Goal: Information Seeking & Learning: Learn about a topic

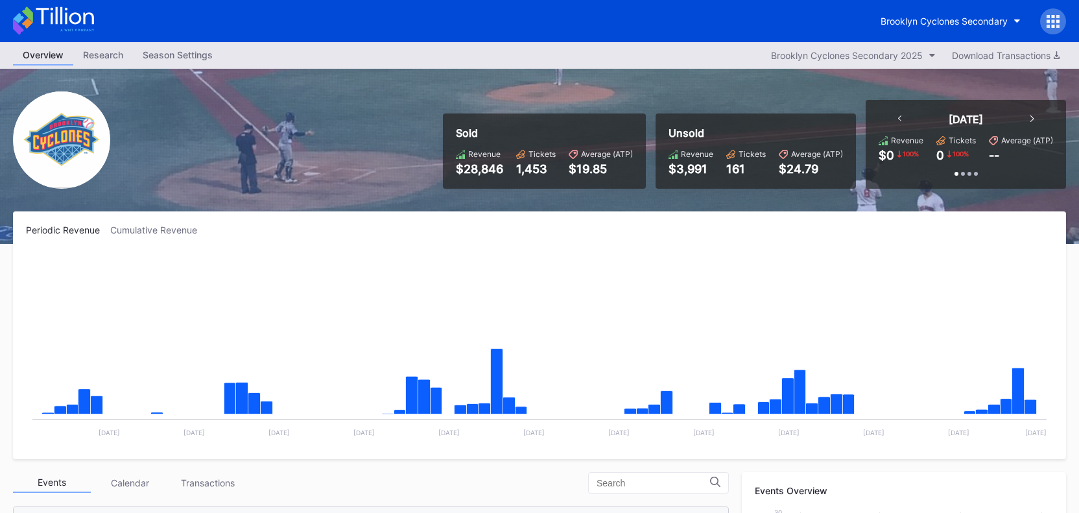
scroll to position [1050, 0]
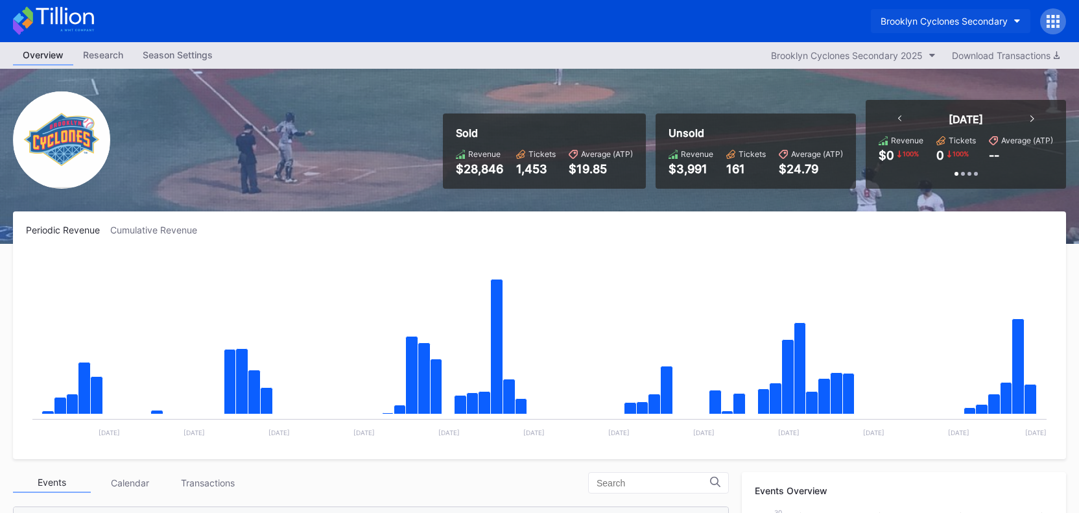
click at [921, 31] on button "Brooklyn Cyclones Secondary" at bounding box center [950, 21] width 159 height 24
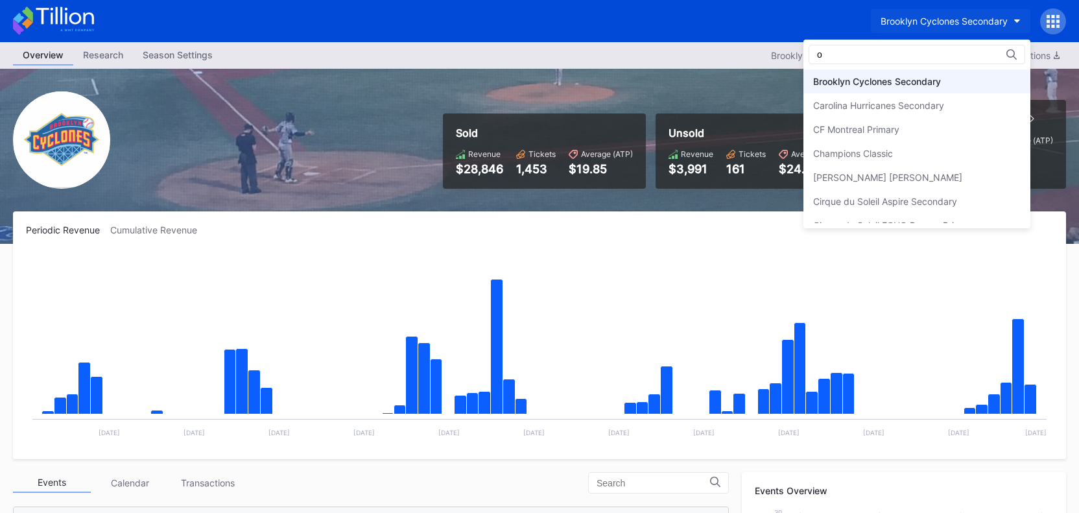
scroll to position [0, 0]
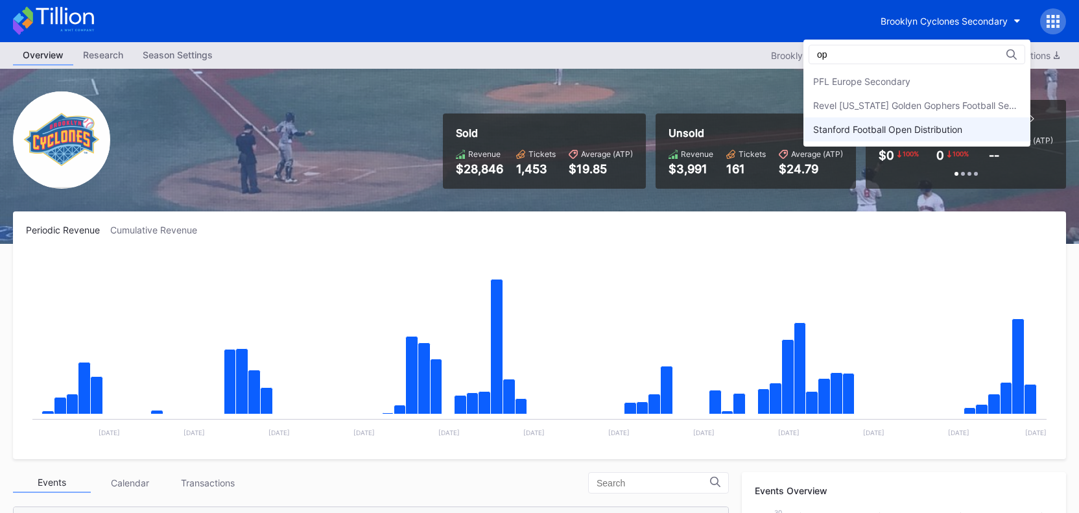
type input "op"
click at [912, 125] on div "Stanford Football Open Distribution" at bounding box center [887, 129] width 149 height 11
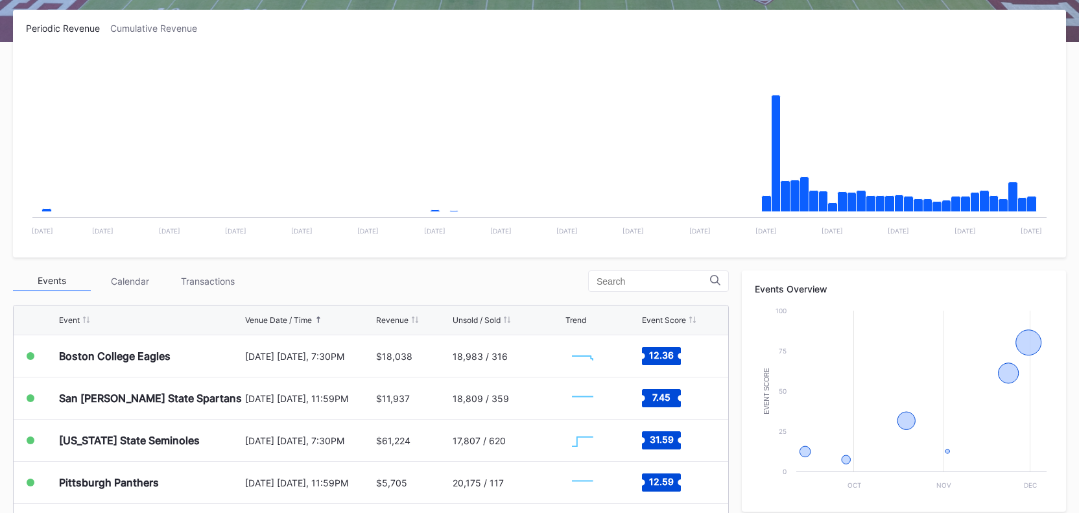
scroll to position [294, 0]
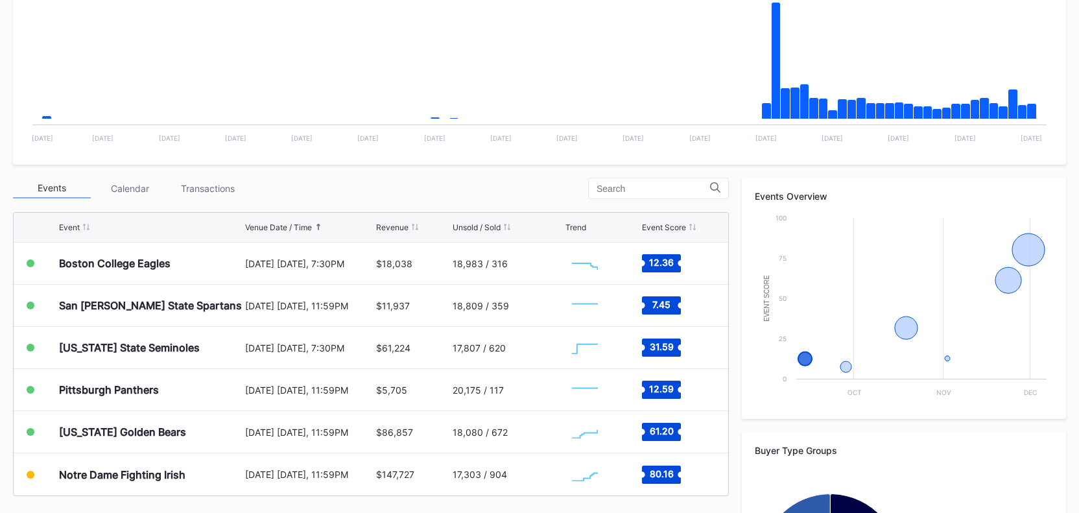
click at [192, 188] on div "Transactions" at bounding box center [208, 188] width 78 height 20
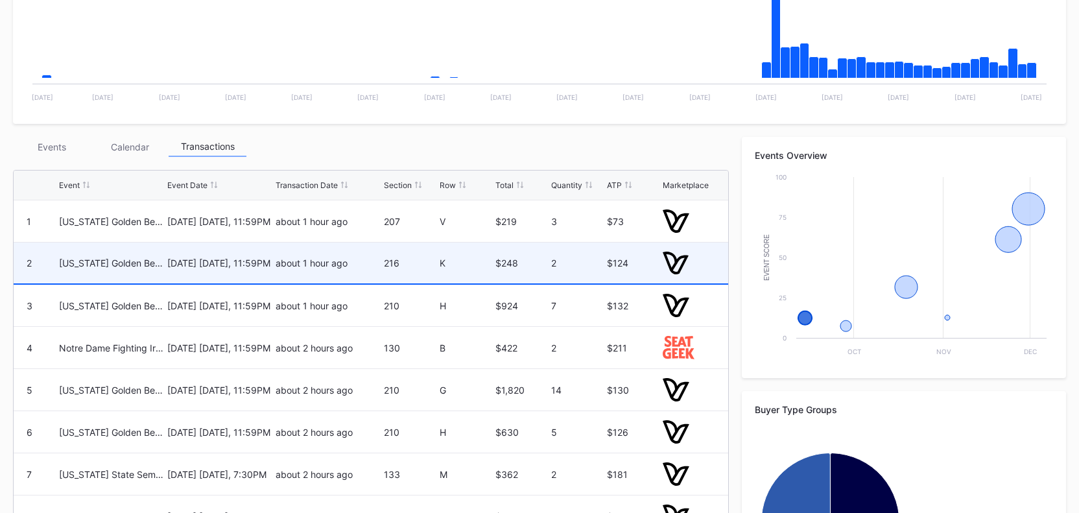
scroll to position [266, 0]
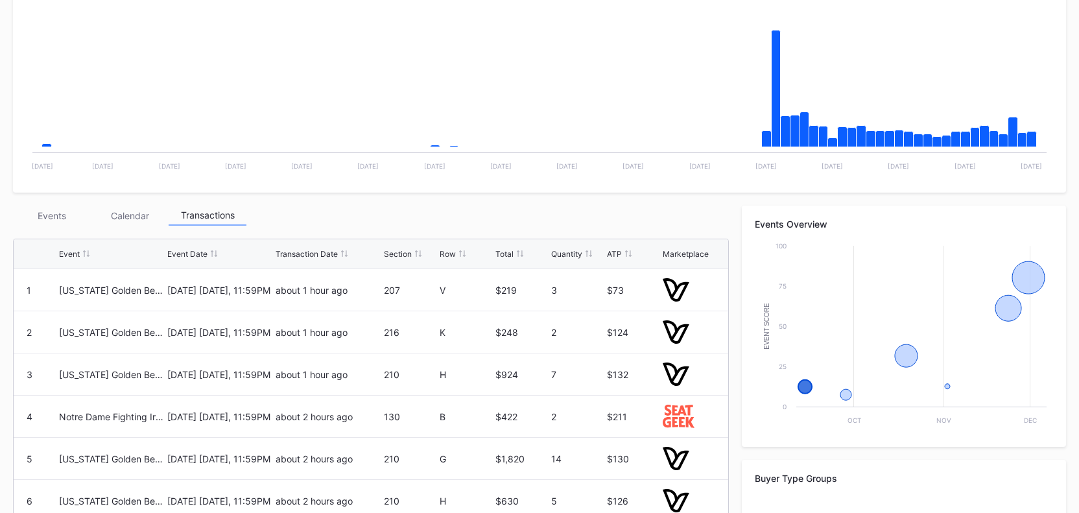
click at [71, 216] on div "Events" at bounding box center [52, 216] width 78 height 20
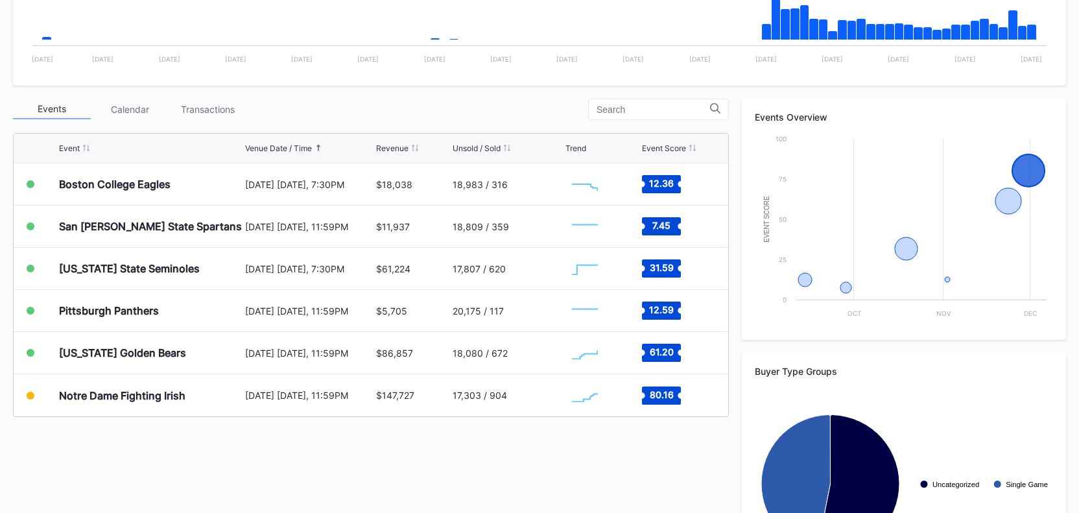
scroll to position [374, 0]
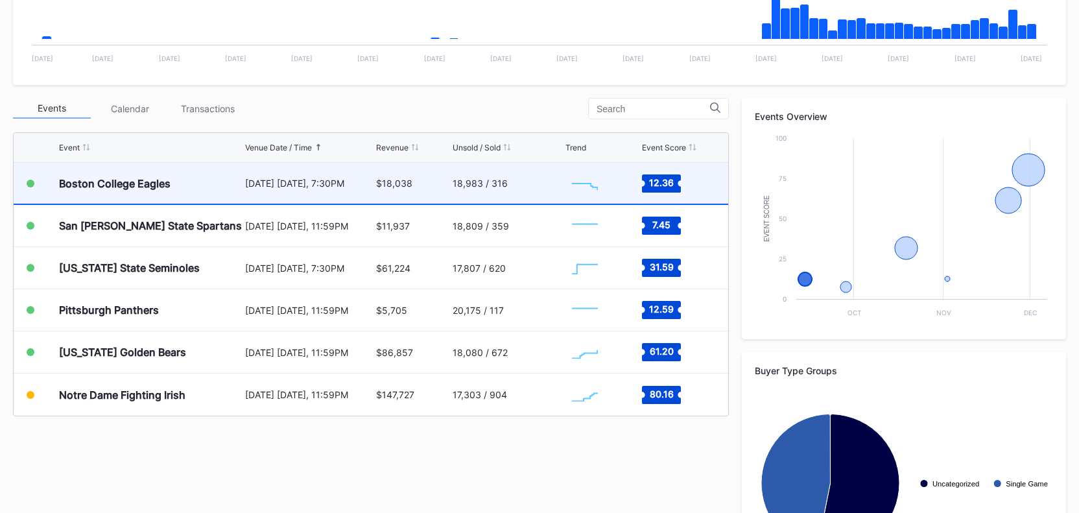
click at [393, 178] on div "$18,038" at bounding box center [394, 183] width 36 height 11
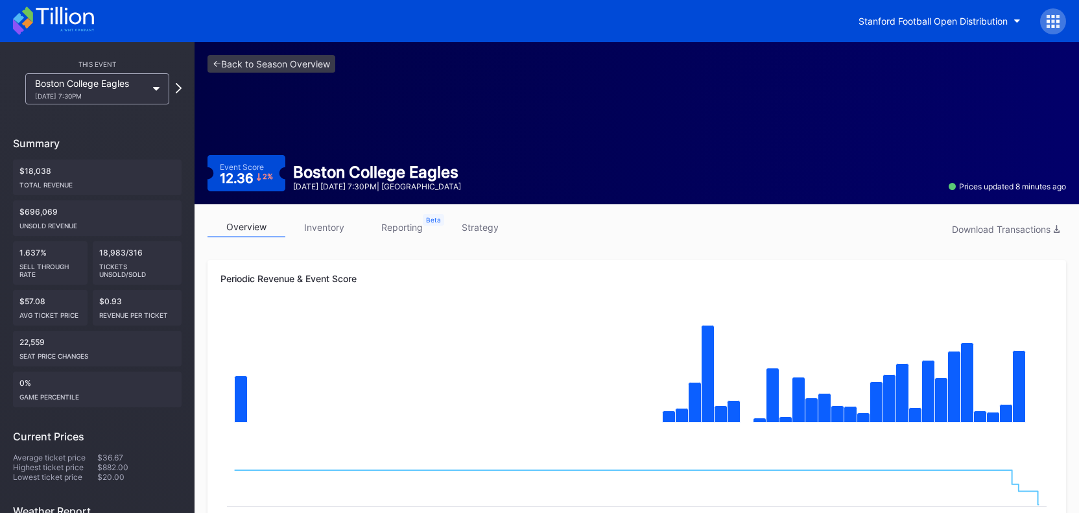
click at [82, 4] on div "Stanford Football Open Distribution" at bounding box center [539, 21] width 1079 height 42
click at [78, 23] on icon at bounding box center [65, 16] width 58 height 18
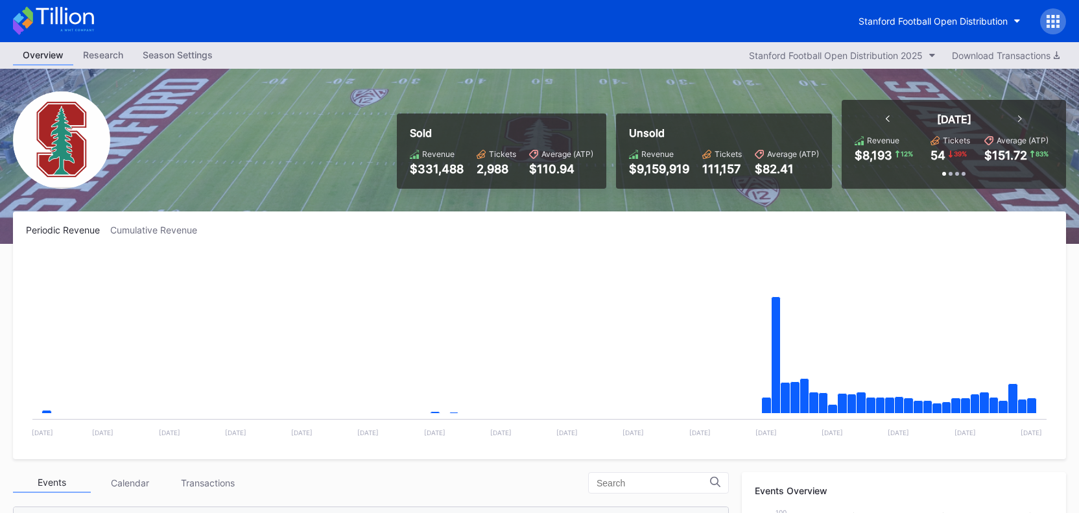
click at [67, 22] on icon at bounding box center [53, 20] width 81 height 29
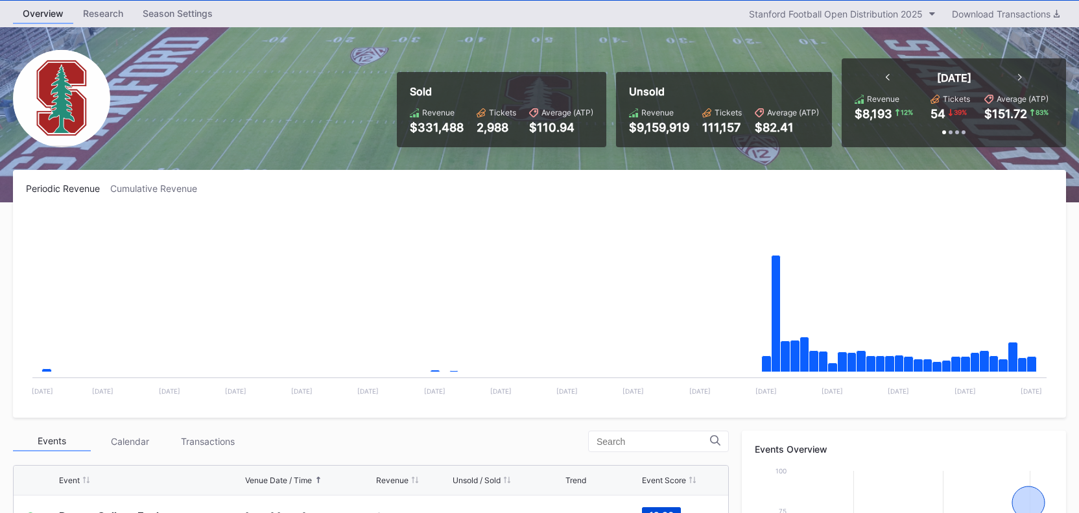
scroll to position [41, 0]
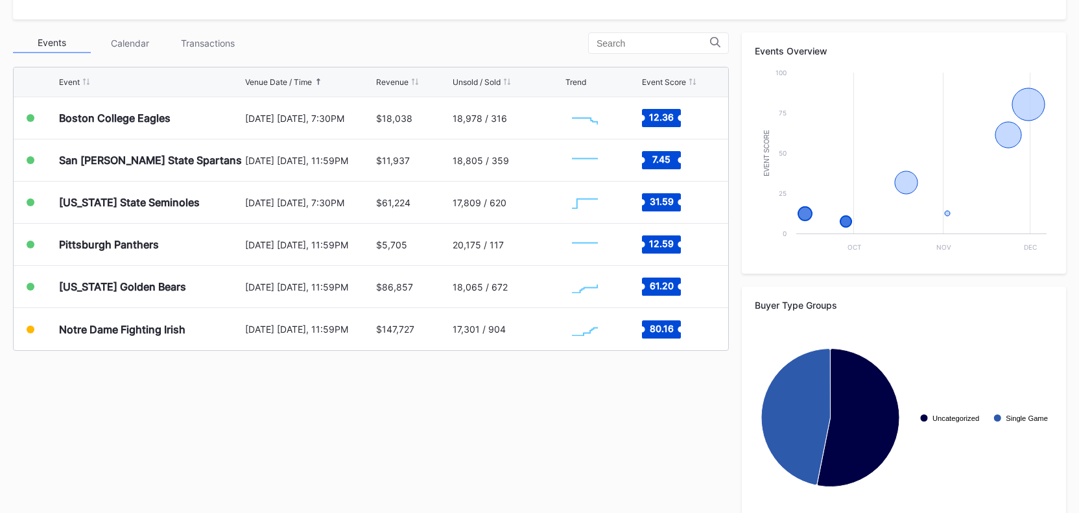
scroll to position [449, 0]
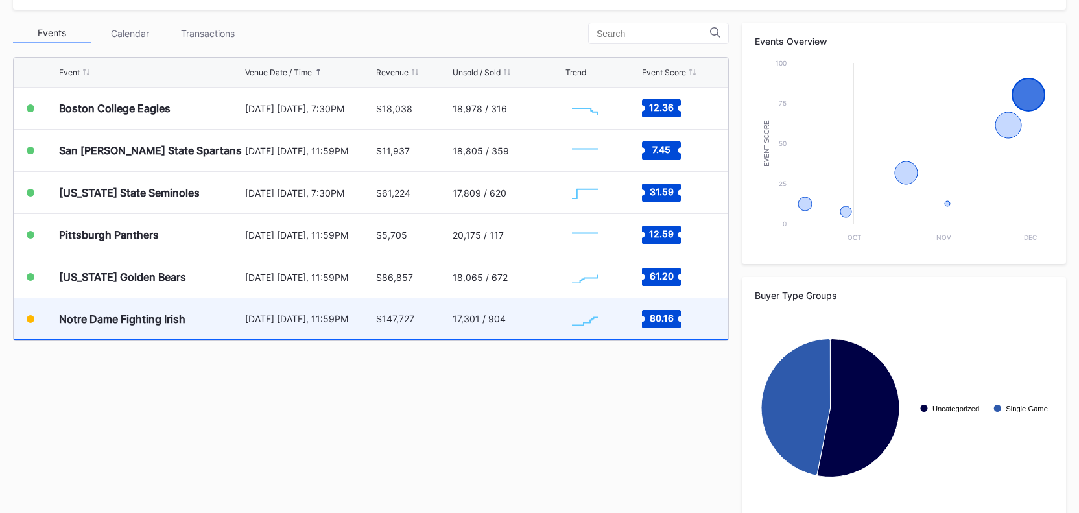
click at [283, 308] on div "[DATE] [DATE], 11:59PM" at bounding box center [309, 318] width 128 height 41
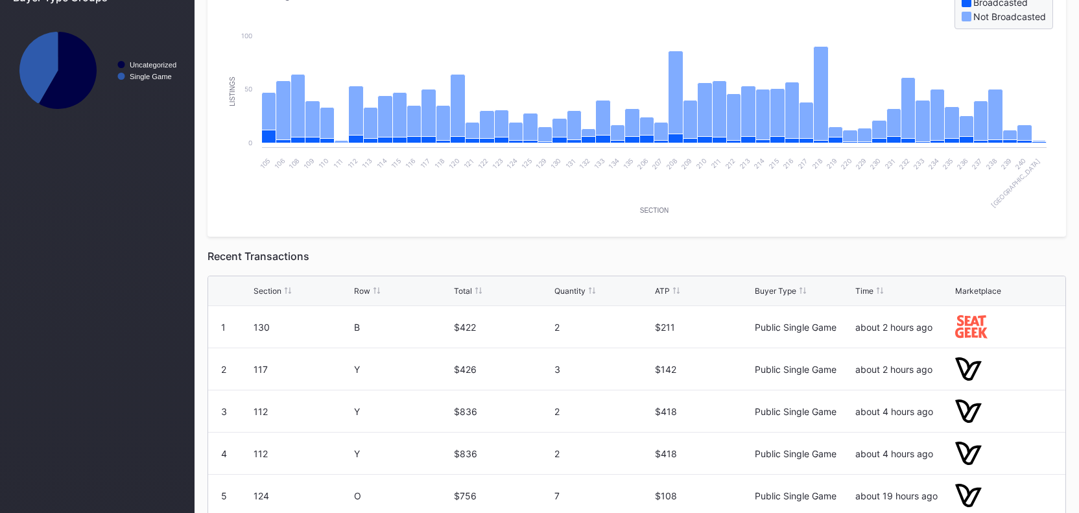
scroll to position [603, 0]
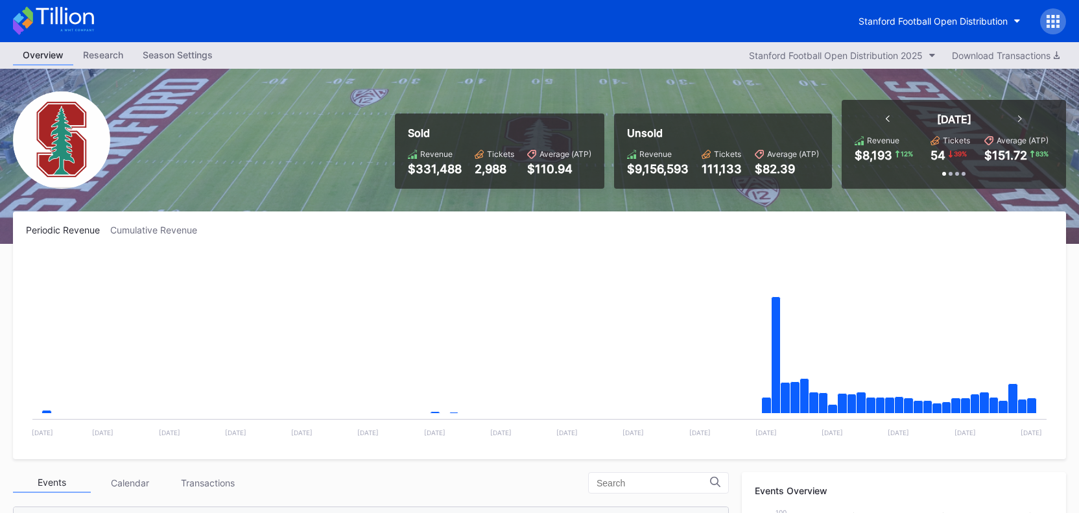
click at [214, 56] on div "Season Settings" at bounding box center [177, 54] width 89 height 19
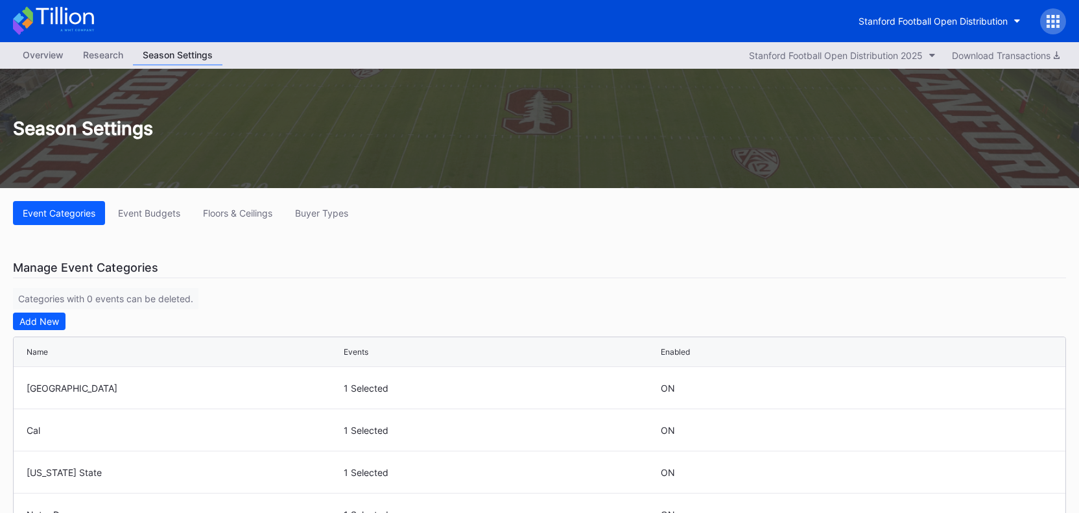
click at [19, 67] on div "Overview Research Season Settings Stanford Football Open Distribution 2025 Down…" at bounding box center [539, 55] width 1079 height 27
click at [29, 51] on div "Overview" at bounding box center [43, 54] width 60 height 19
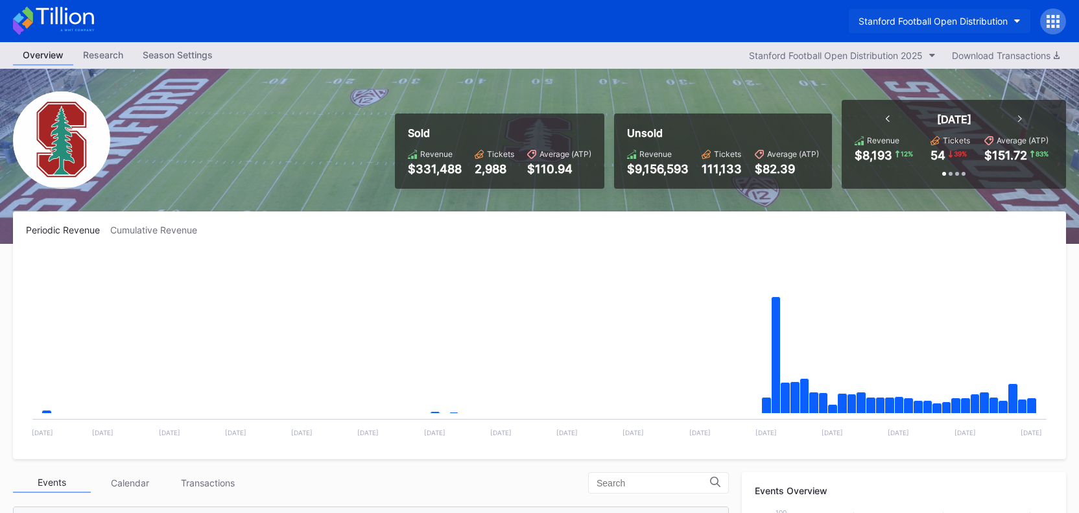
click at [963, 16] on div "Stanford Football Open Distribution" at bounding box center [932, 21] width 149 height 11
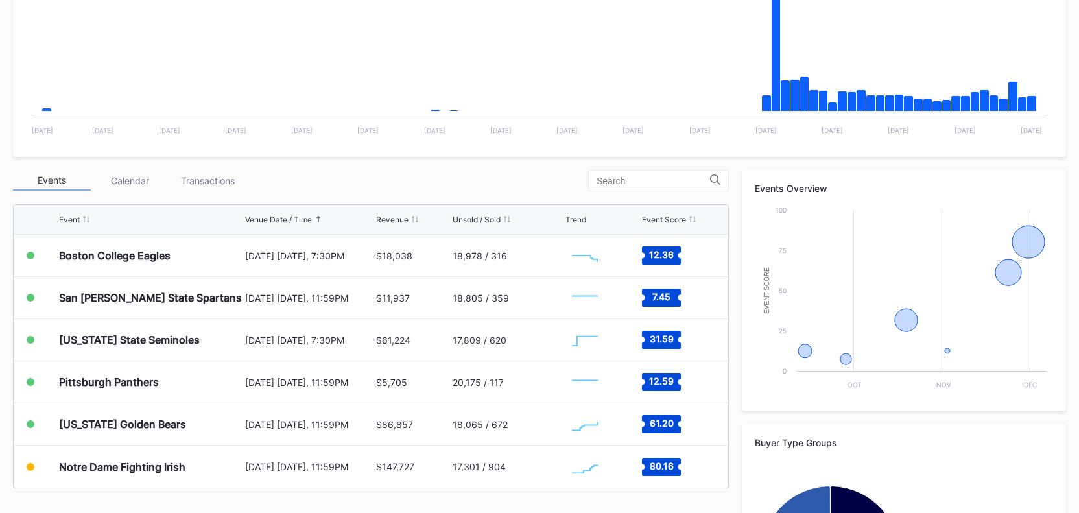
scroll to position [301, 0]
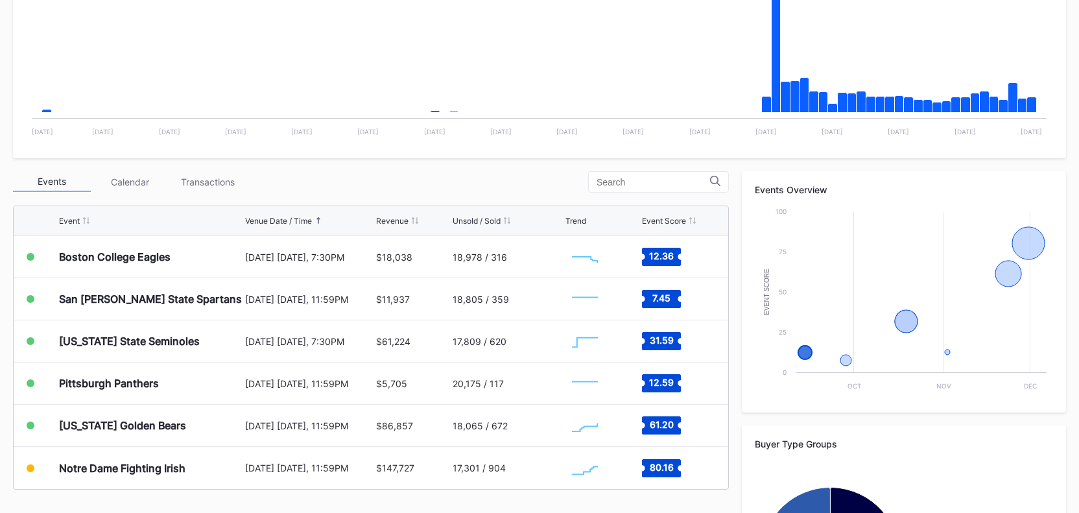
click at [212, 163] on div "Periodic Revenue Cumulative Revenue Created with Highcharts 11.2.0 Chart title …" at bounding box center [539, 295] width 1079 height 769
click at [213, 176] on div "Transactions" at bounding box center [208, 182] width 78 height 20
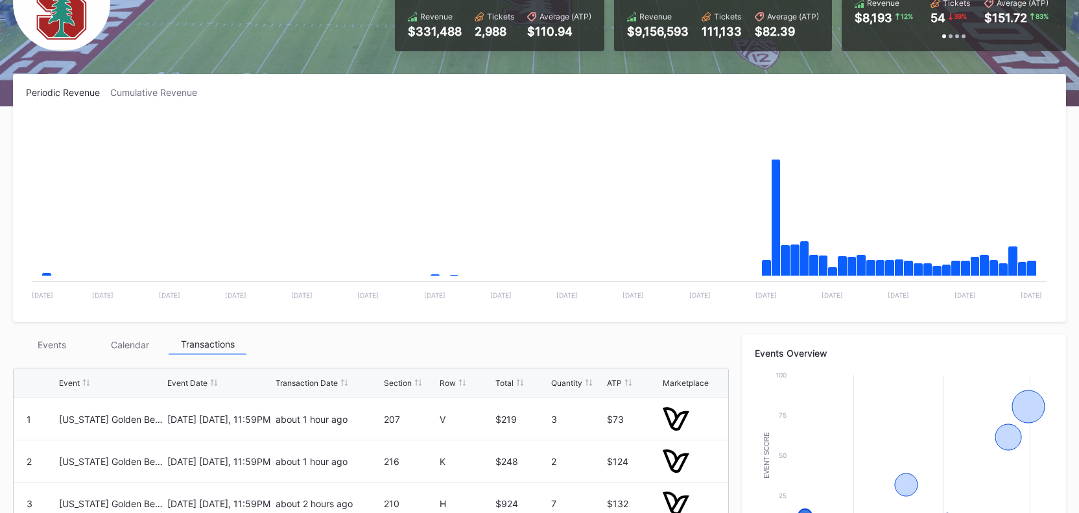
scroll to position [130, 0]
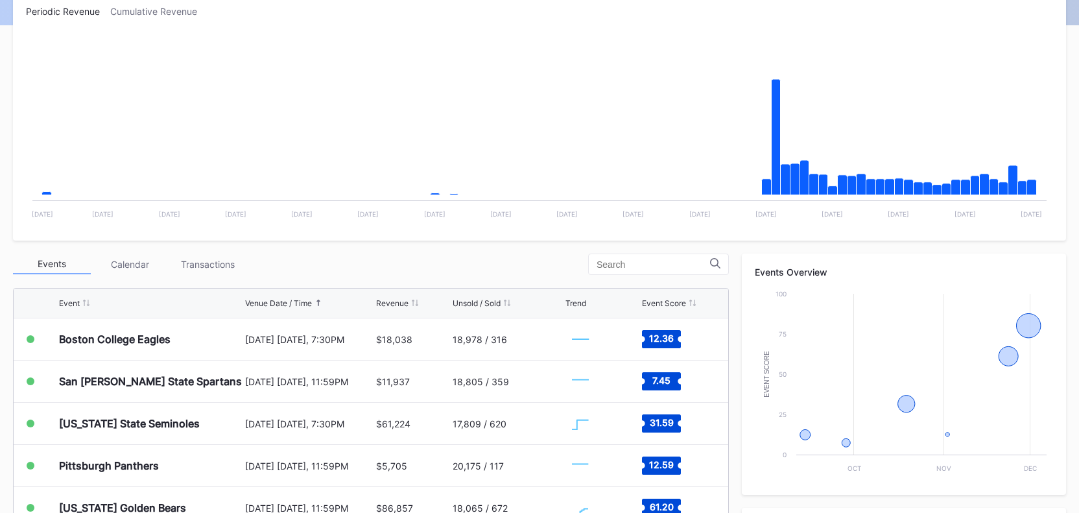
scroll to position [351, 0]
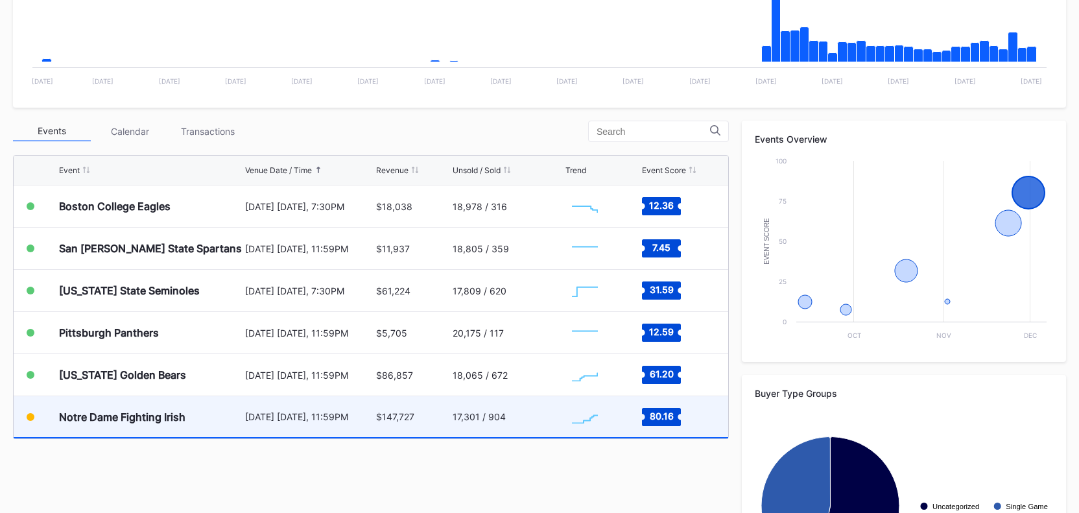
click at [161, 427] on div "Notre Dame Fighting Irish" at bounding box center [150, 416] width 183 height 41
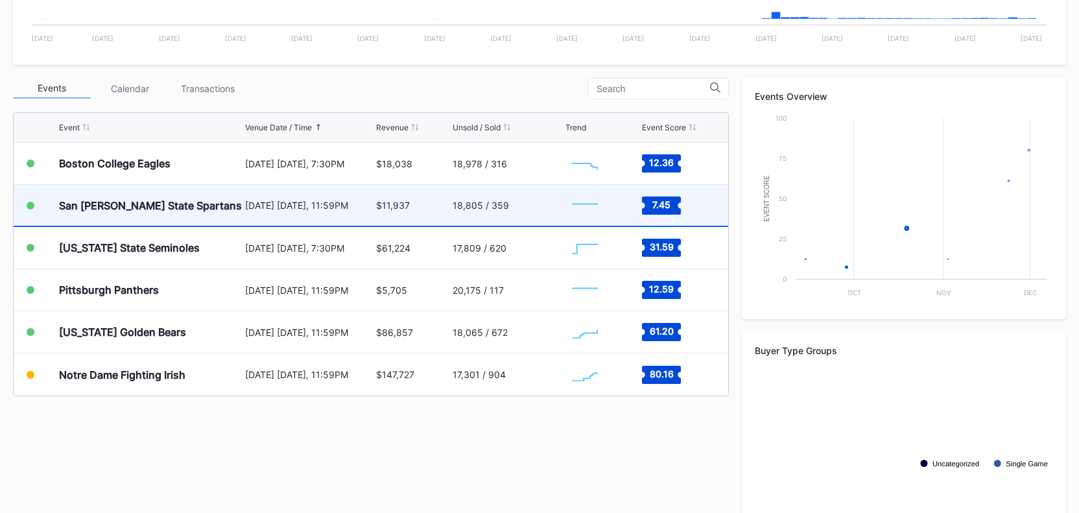
scroll to position [395, 0]
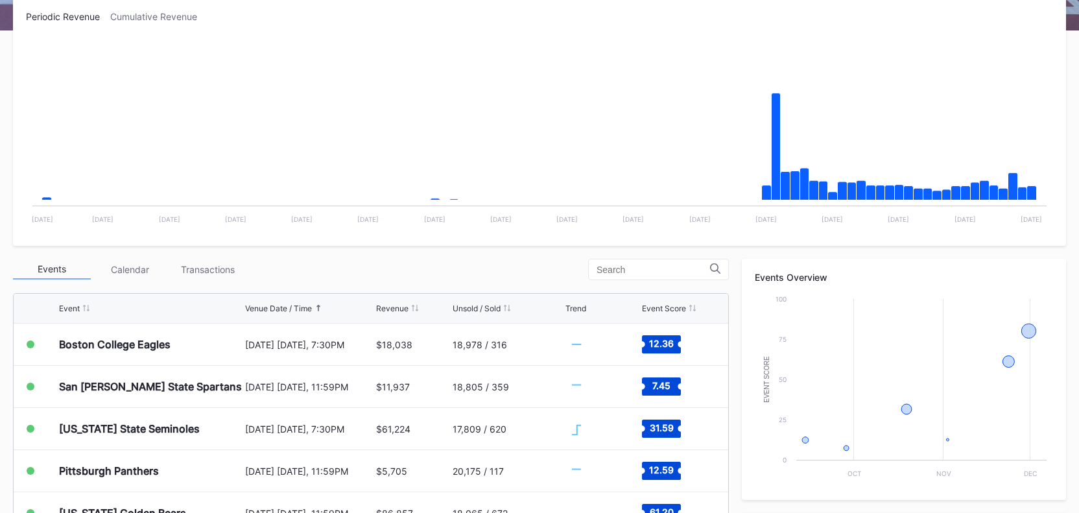
scroll to position [376, 0]
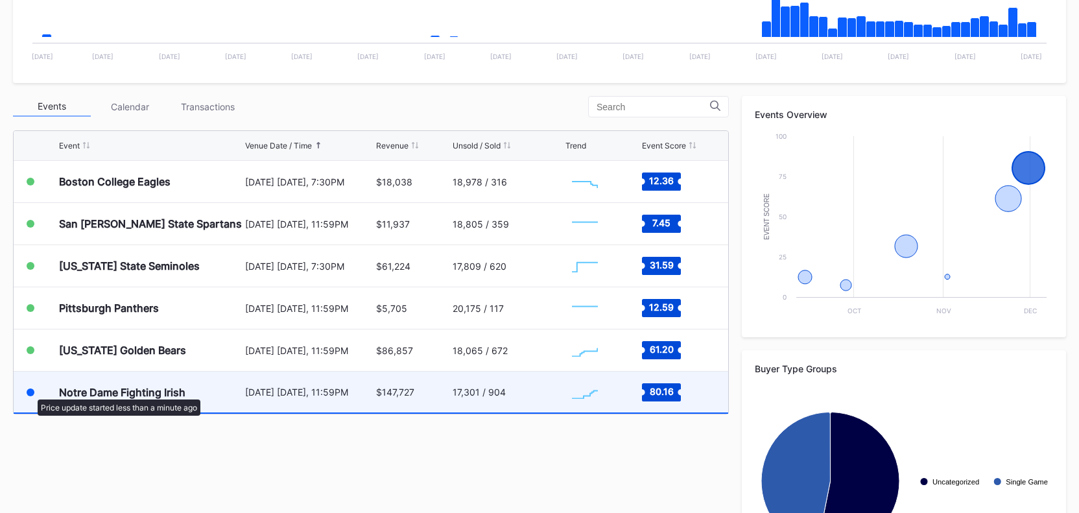
click at [31, 393] on div at bounding box center [31, 392] width 8 height 8
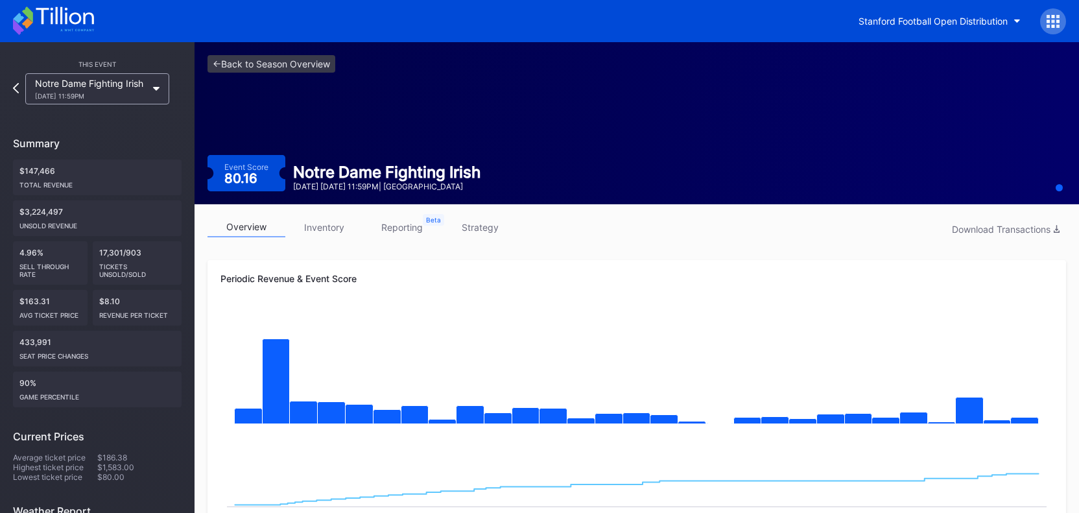
scroll to position [376, 0]
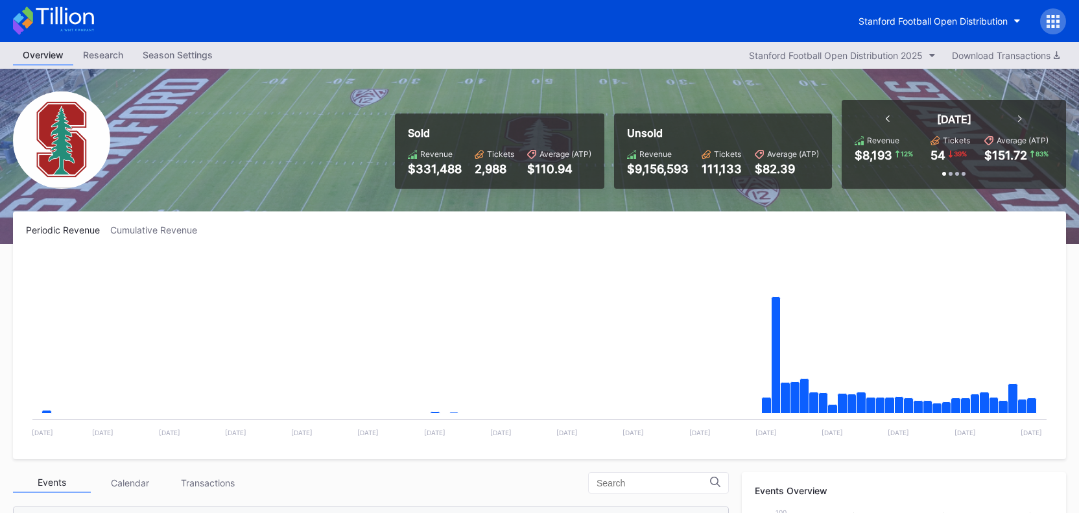
click at [190, 480] on div "Transactions" at bounding box center [208, 483] width 78 height 20
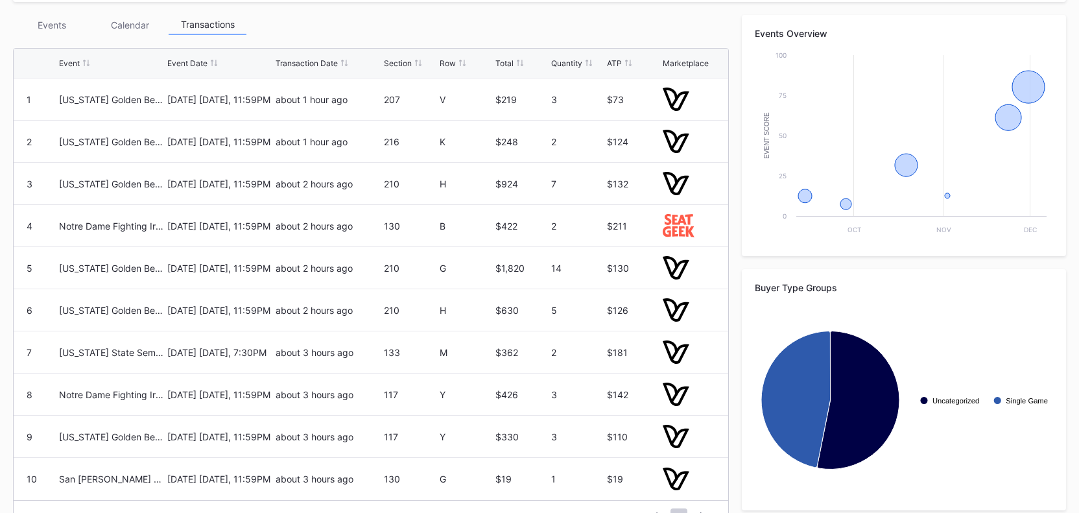
scroll to position [489, 0]
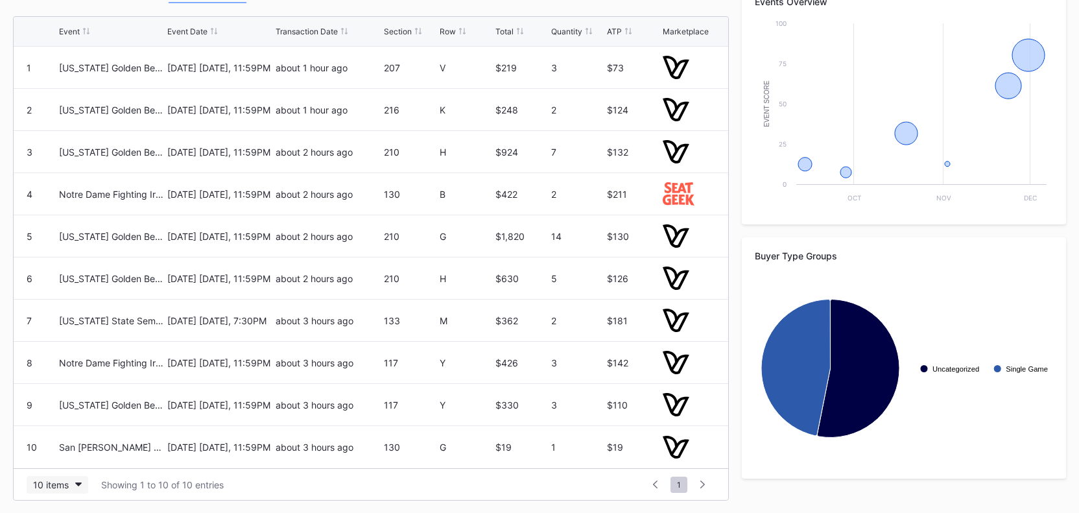
click at [75, 482] on icon "button" at bounding box center [78, 484] width 6 height 4
click at [63, 410] on div "50 items" at bounding box center [58, 404] width 62 height 24
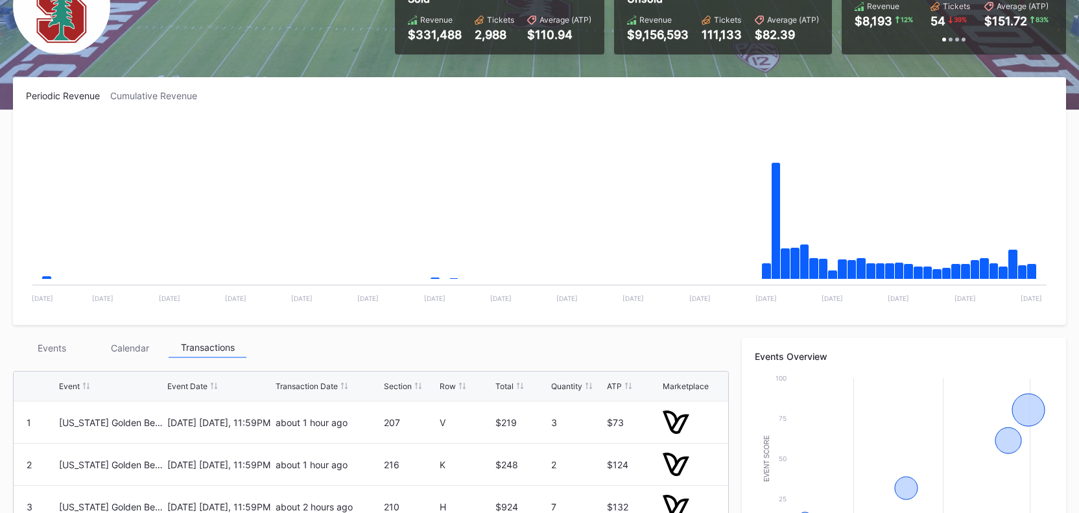
scroll to position [68, 0]
